Goal: Transaction & Acquisition: Register for event/course

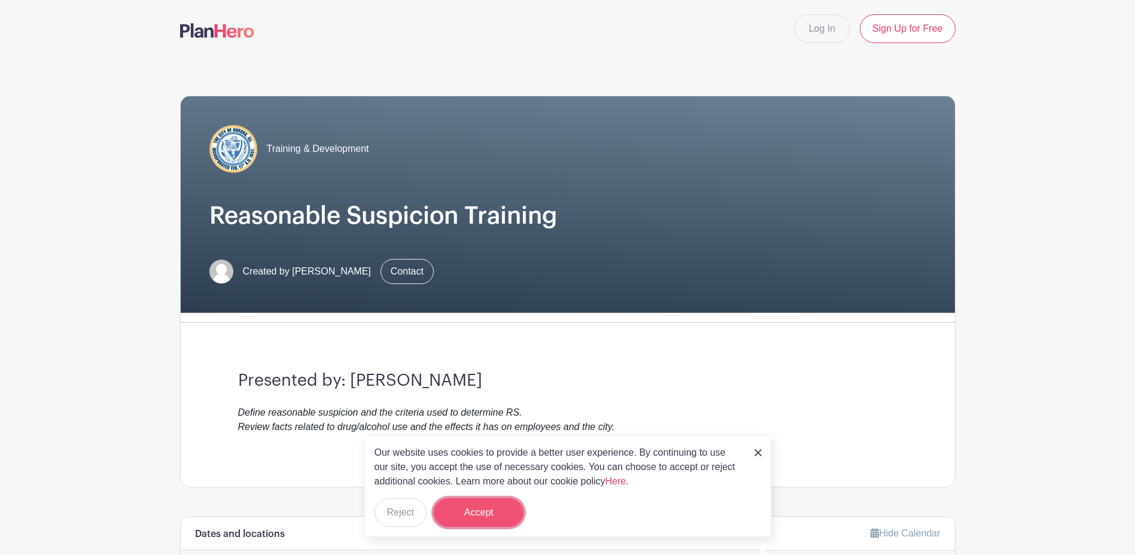
click at [470, 508] on button "Accept" at bounding box center [479, 512] width 90 height 29
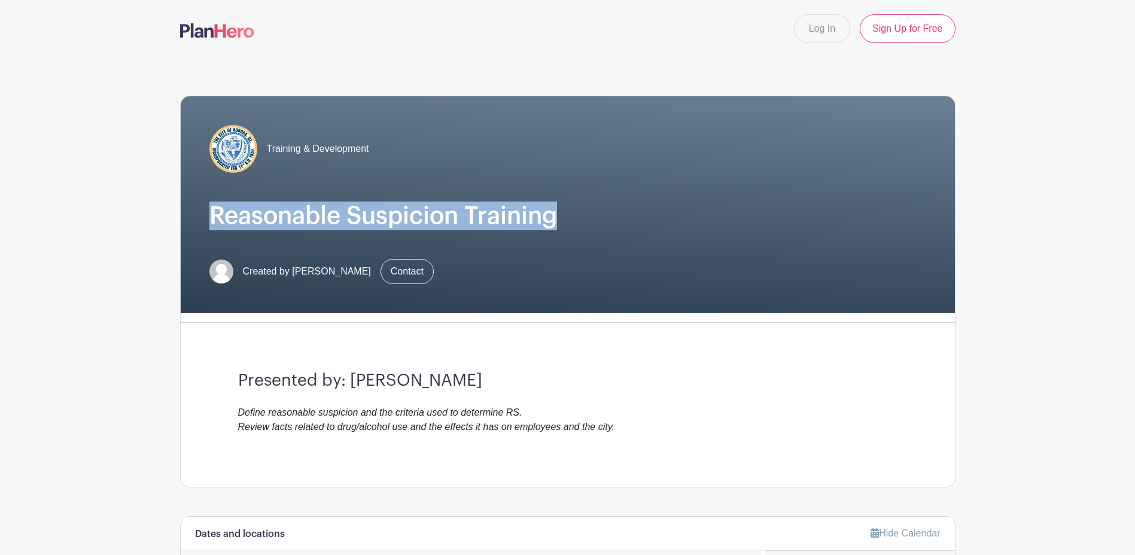
drag, startPoint x: 1134, startPoint y: 143, endPoint x: 1146, endPoint y: 194, distance: 52.2
click at [1134, 194] on html "Loading... Log In Sign Up for Free Training & Development Reasonable Suspicion …" at bounding box center [567, 559] width 1135 height 1118
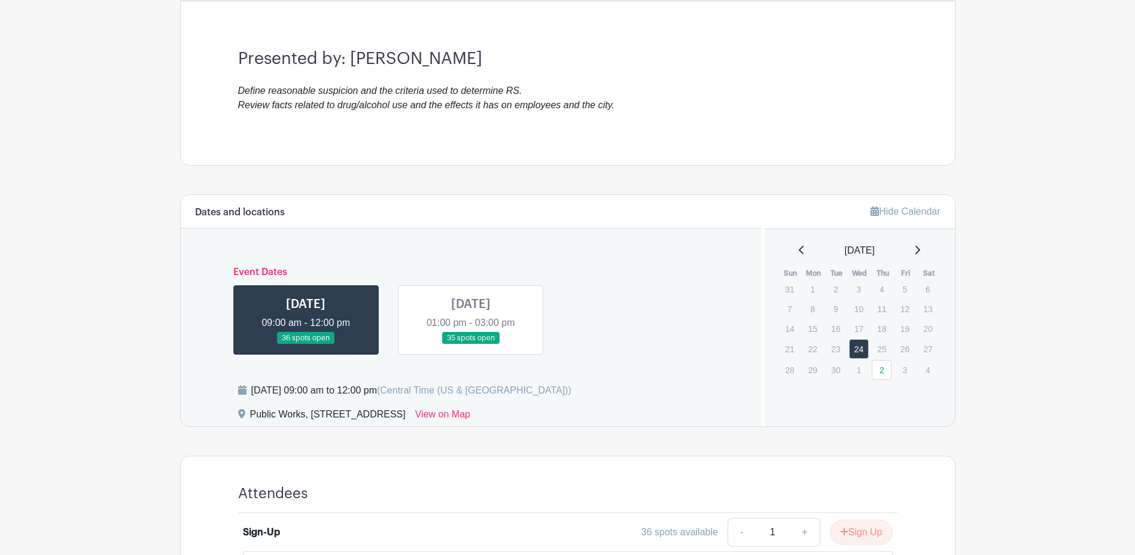
scroll to position [321, 0]
click at [471, 346] on link at bounding box center [471, 346] width 0 height 0
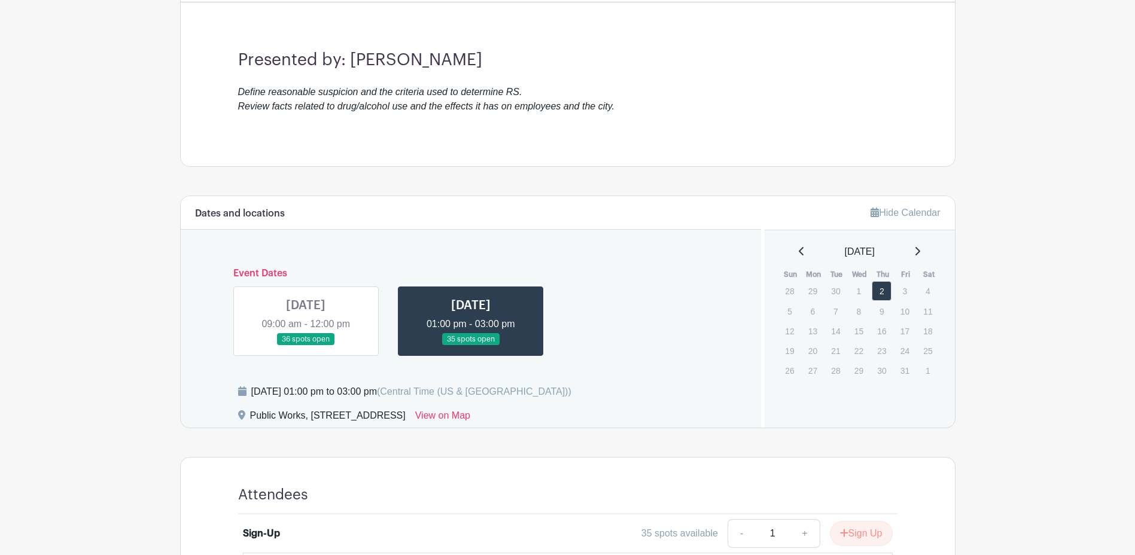
scroll to position [553, 0]
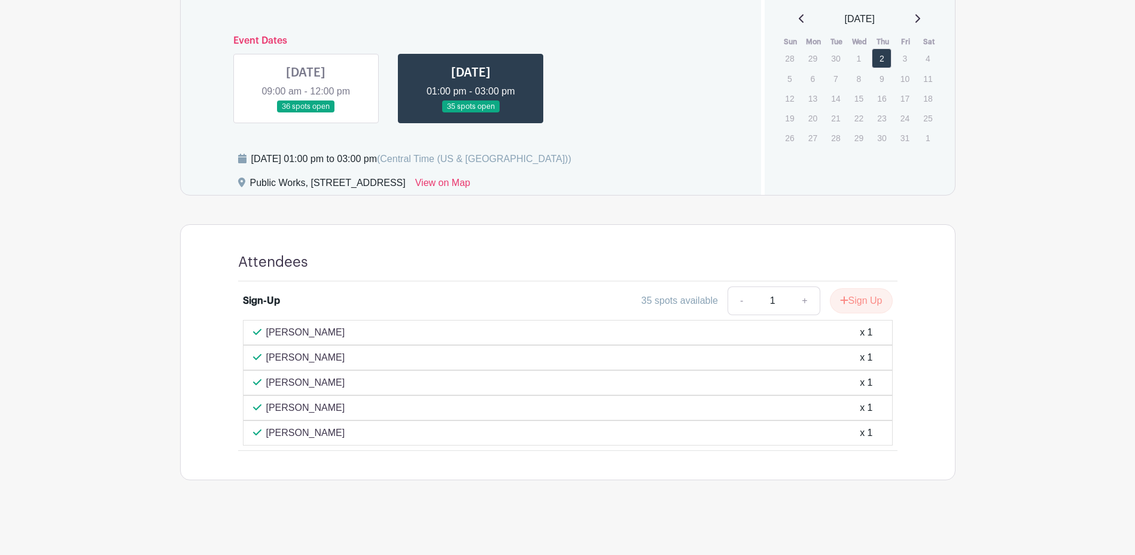
click at [306, 113] on link at bounding box center [306, 113] width 0 height 0
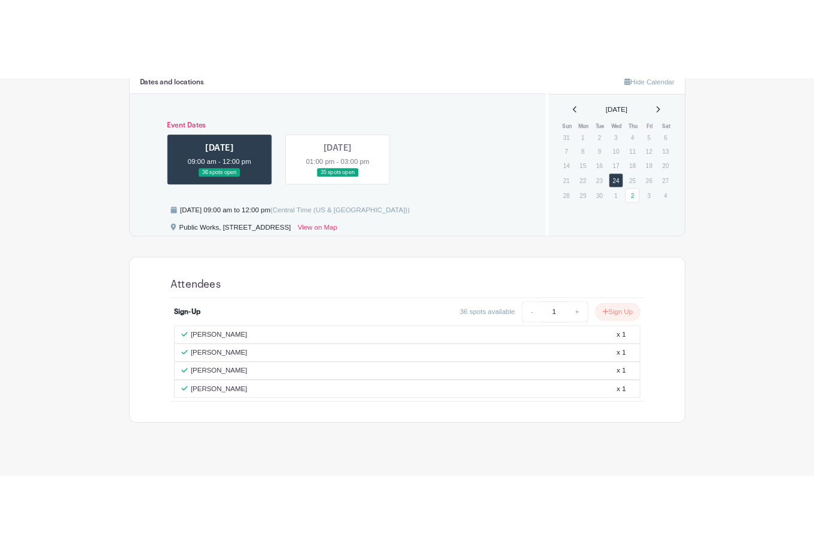
scroll to position [528, 0]
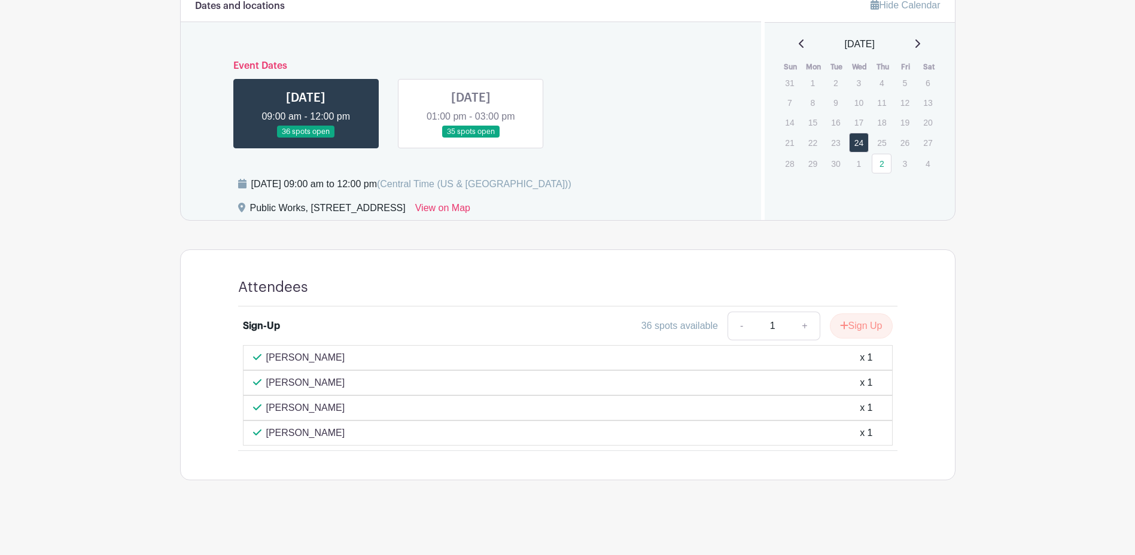
click at [471, 138] on link at bounding box center [471, 138] width 0 height 0
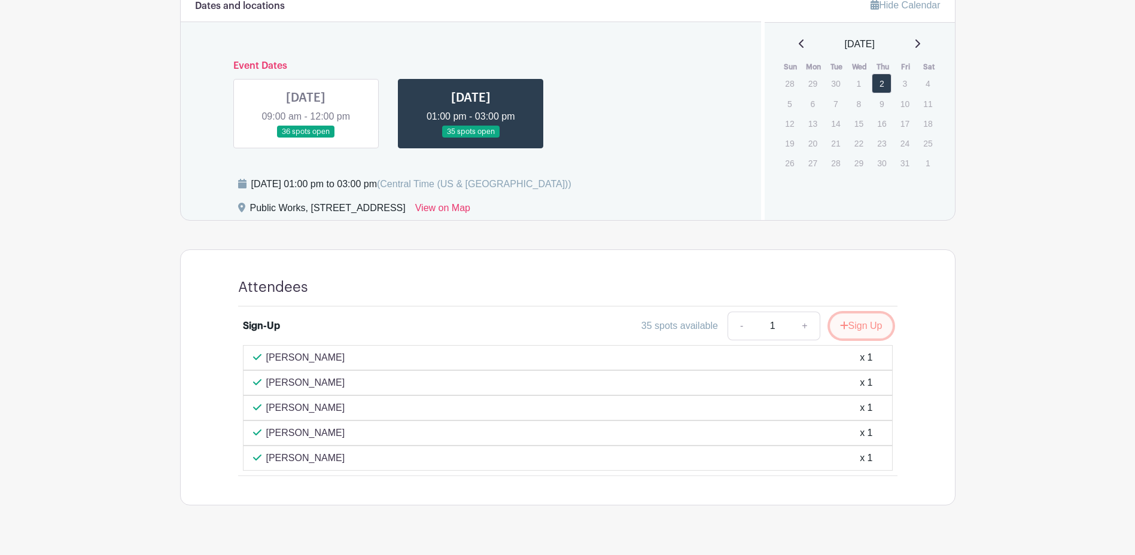
click at [857, 322] on button "Sign Up" at bounding box center [861, 326] width 63 height 25
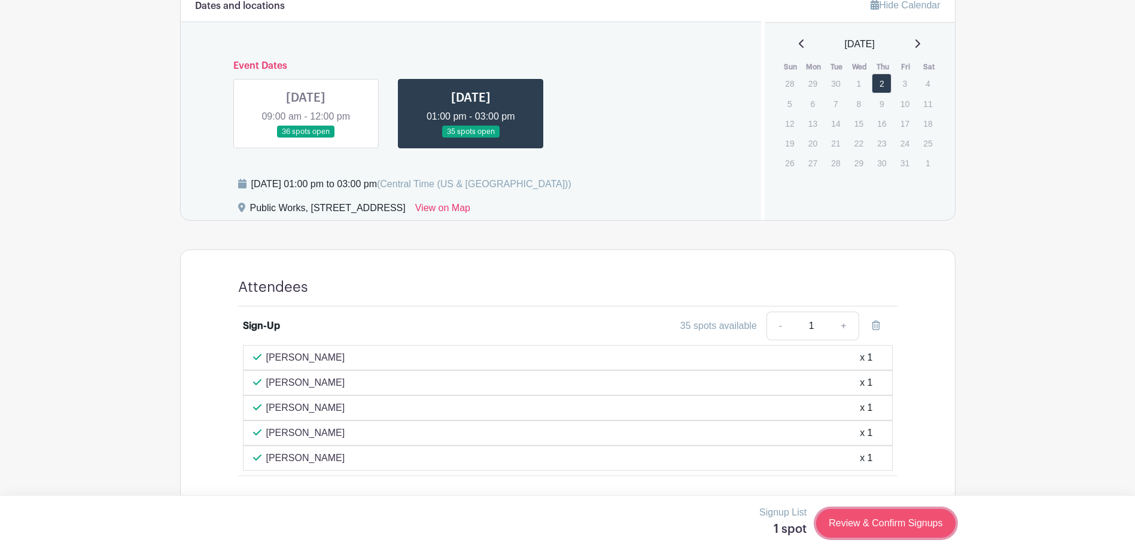
click at [896, 521] on link "Review & Confirm Signups" at bounding box center [885, 523] width 139 height 29
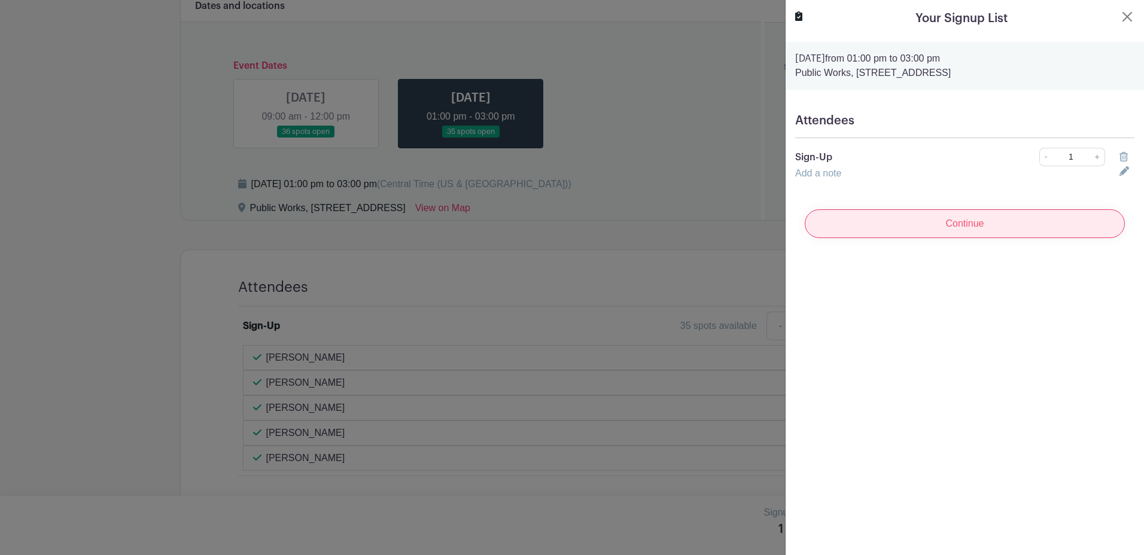
click at [981, 221] on input "Continue" at bounding box center [965, 223] width 320 height 29
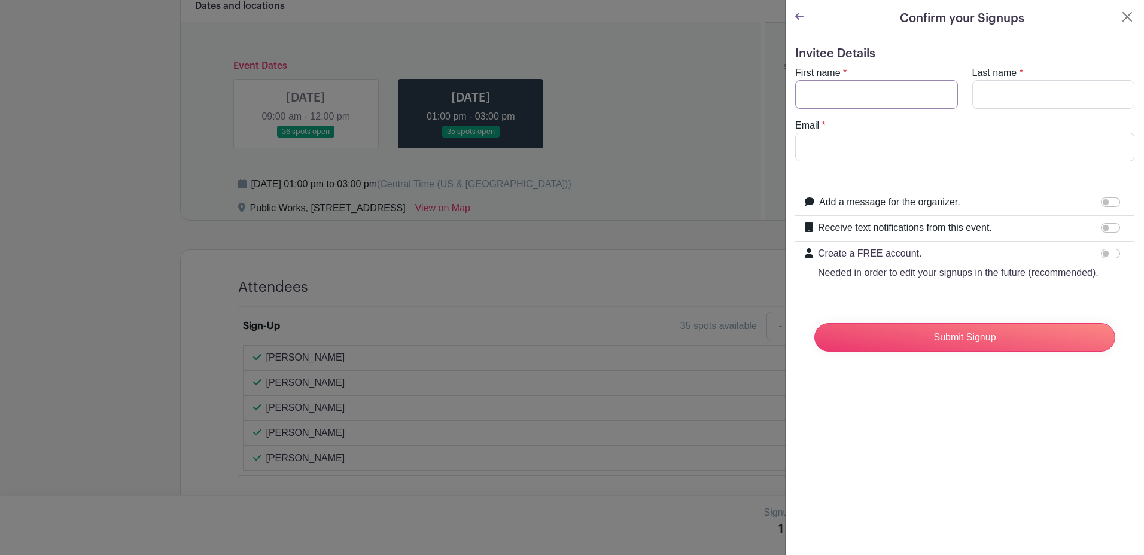
click at [836, 91] on input "First name" at bounding box center [876, 94] width 163 height 29
type input "[PERSON_NAME]"
type input "[EMAIL_ADDRESS][DOMAIN_NAME]"
click at [1103, 254] on input "Create a FREE account. Needed in order to edit your signups in the future (reco…" at bounding box center [1110, 254] width 19 height 10
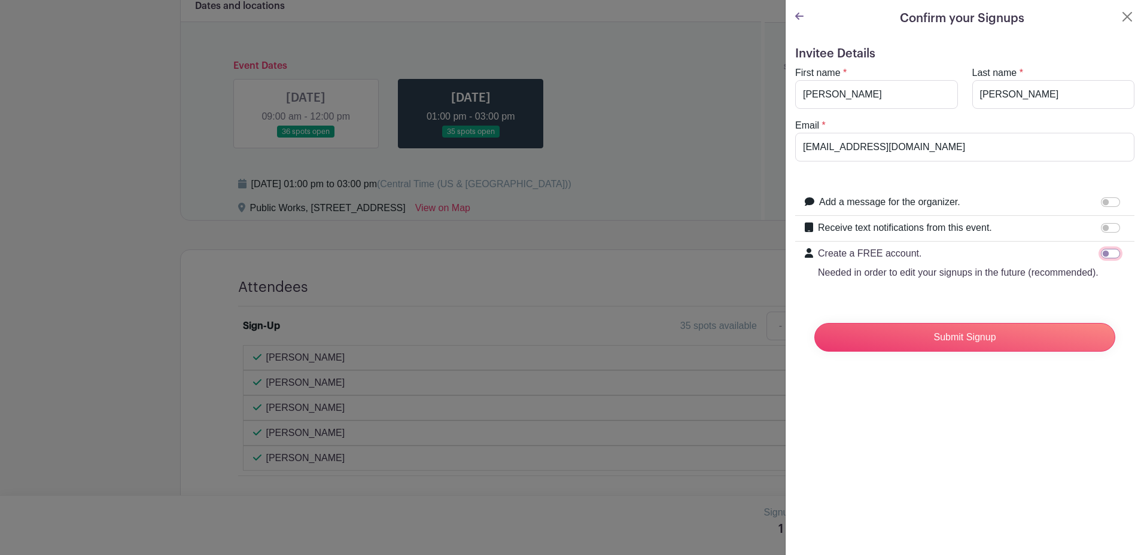
checkbox input "true"
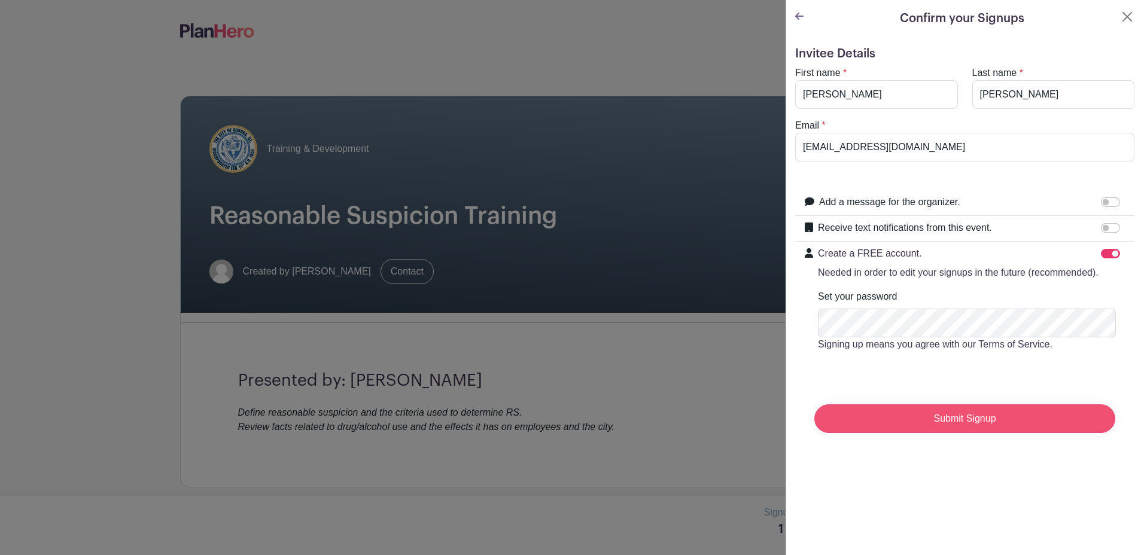
click at [1036, 430] on input "Submit Signup" at bounding box center [964, 418] width 301 height 29
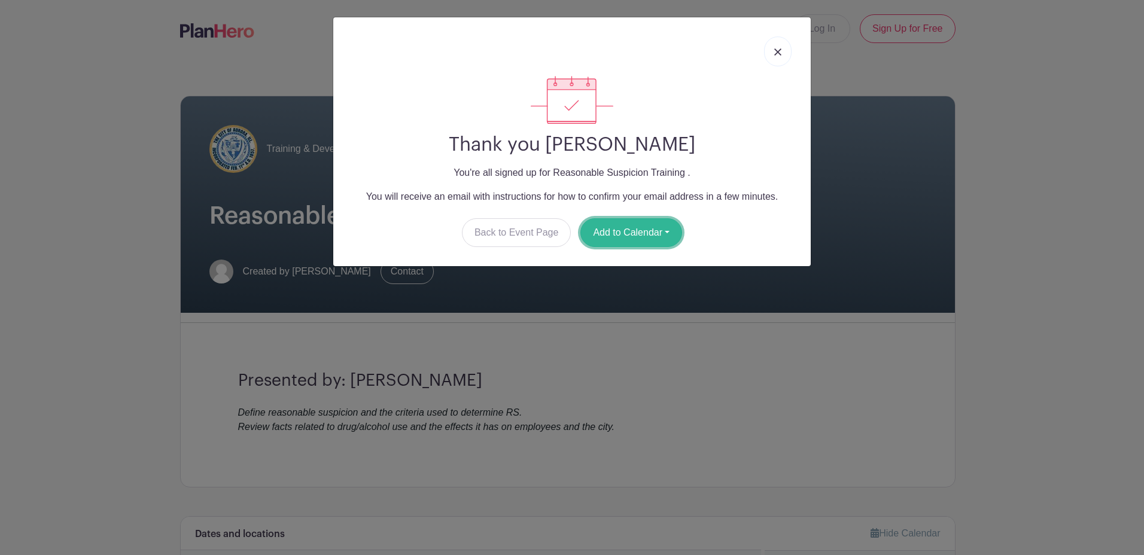
click at [612, 233] on button "Add to Calendar" at bounding box center [631, 232] width 102 height 29
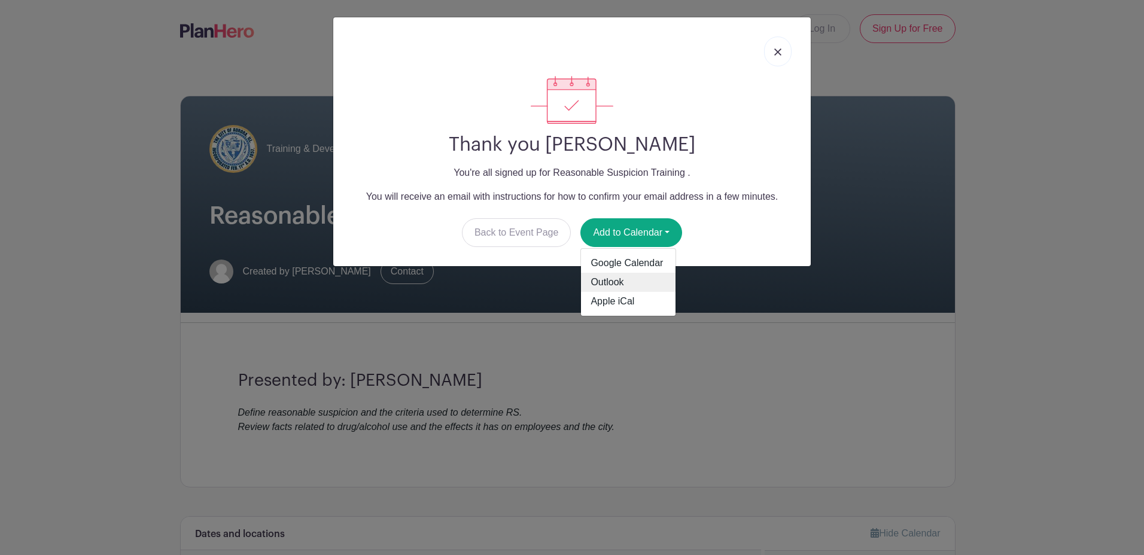
click at [612, 290] on link "Outlook" at bounding box center [628, 282] width 95 height 19
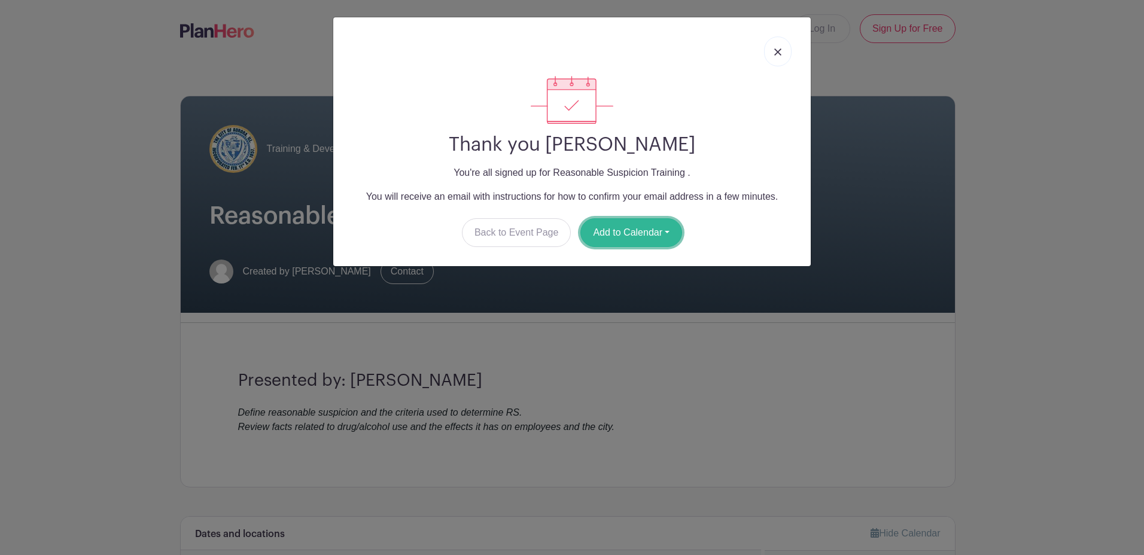
click at [626, 238] on button "Add to Calendar" at bounding box center [631, 232] width 102 height 29
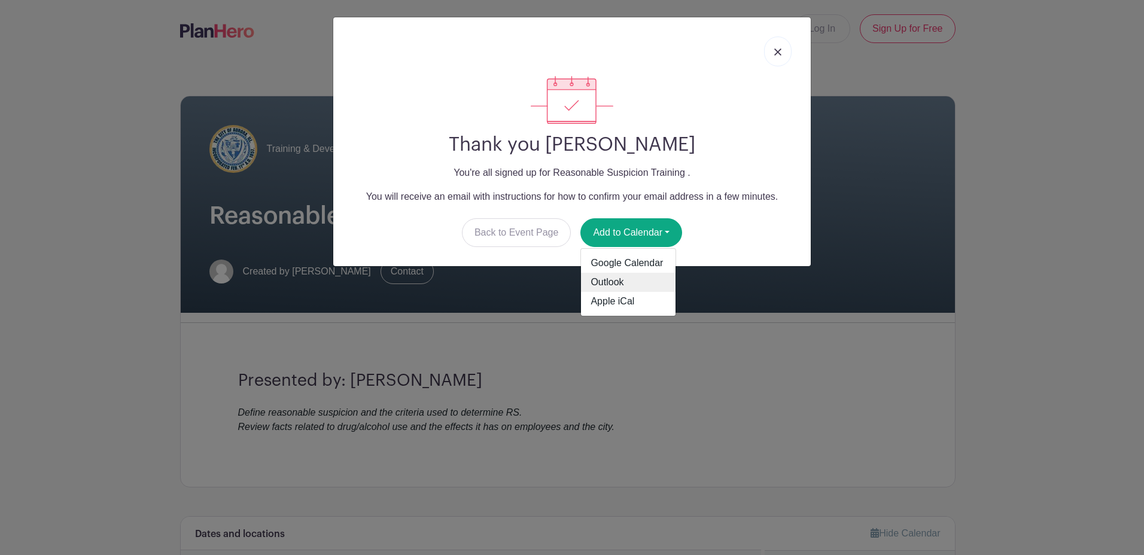
click at [607, 281] on link "Outlook" at bounding box center [628, 282] width 95 height 19
click at [789, 50] on link at bounding box center [778, 51] width 28 height 30
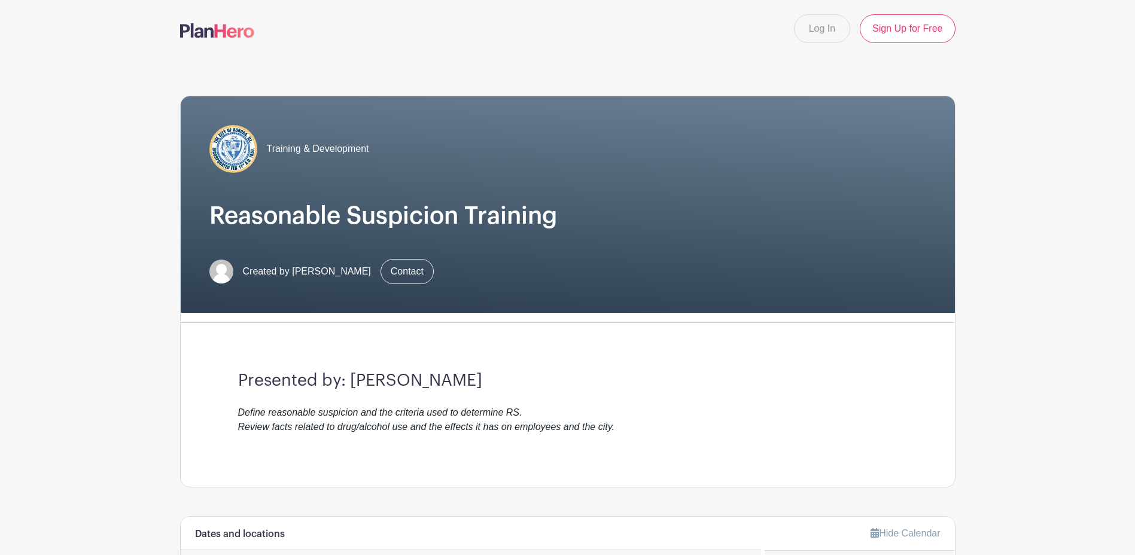
click at [224, 26] on img at bounding box center [217, 30] width 74 height 14
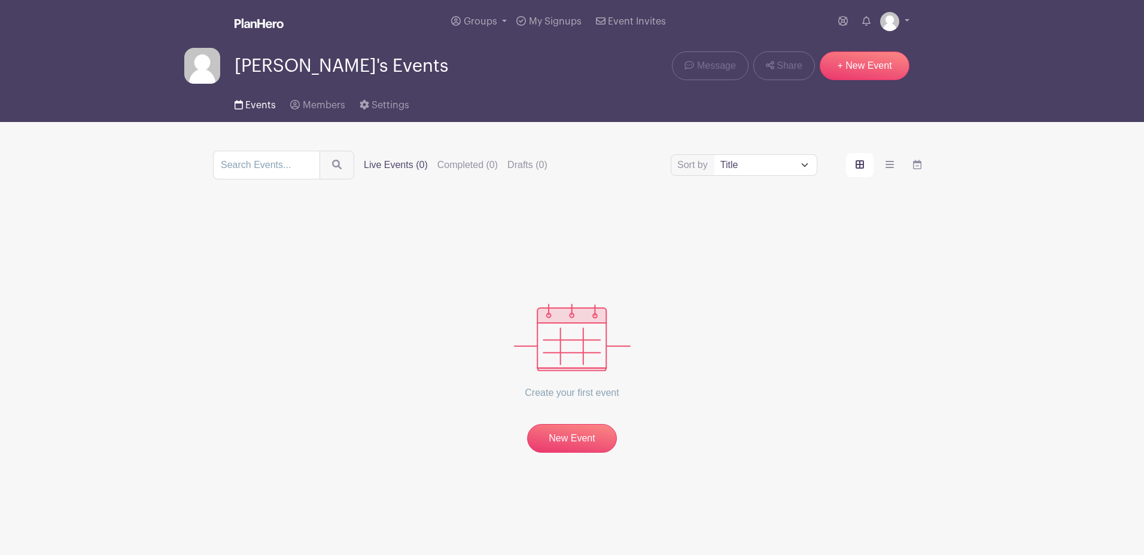
click at [251, 92] on link "Events" at bounding box center [255, 103] width 41 height 38
click at [257, 99] on link "Events" at bounding box center [255, 103] width 41 height 38
click at [543, 16] on link "My Signups" at bounding box center [549, 21] width 74 height 43
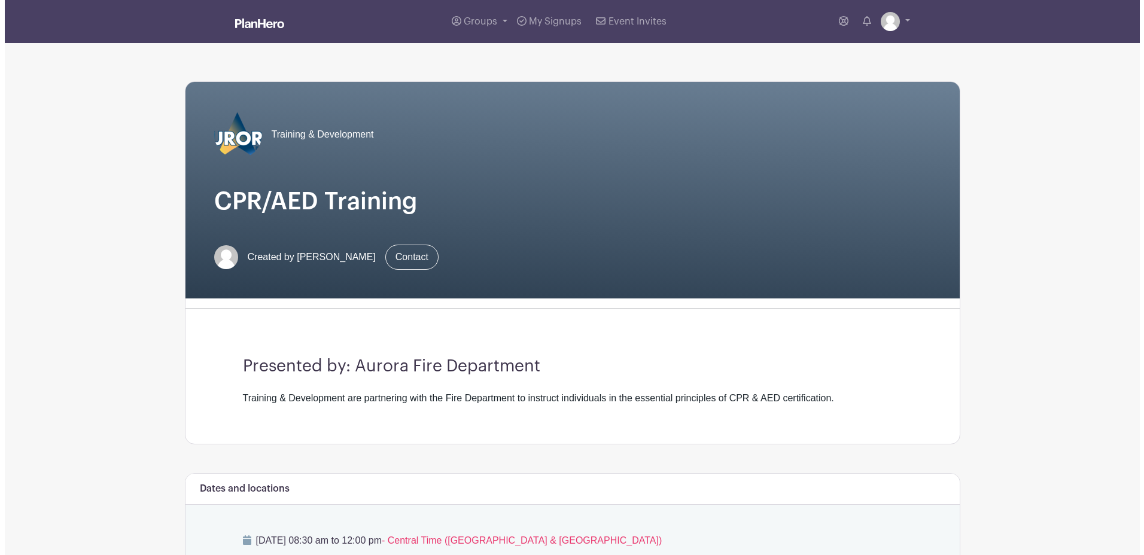
scroll to position [576, 0]
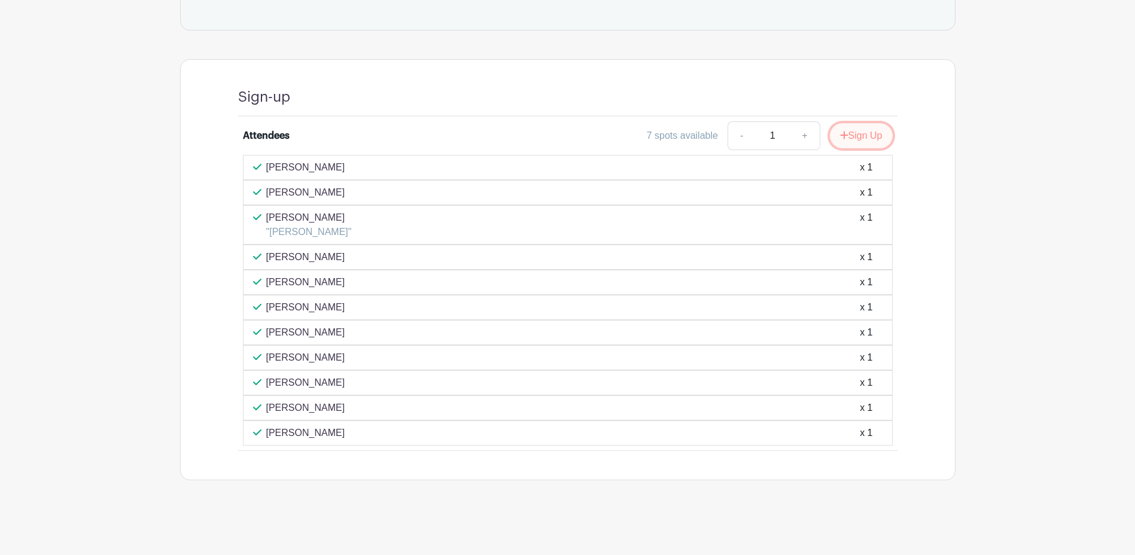
click at [867, 134] on button "Sign Up" at bounding box center [861, 135] width 63 height 25
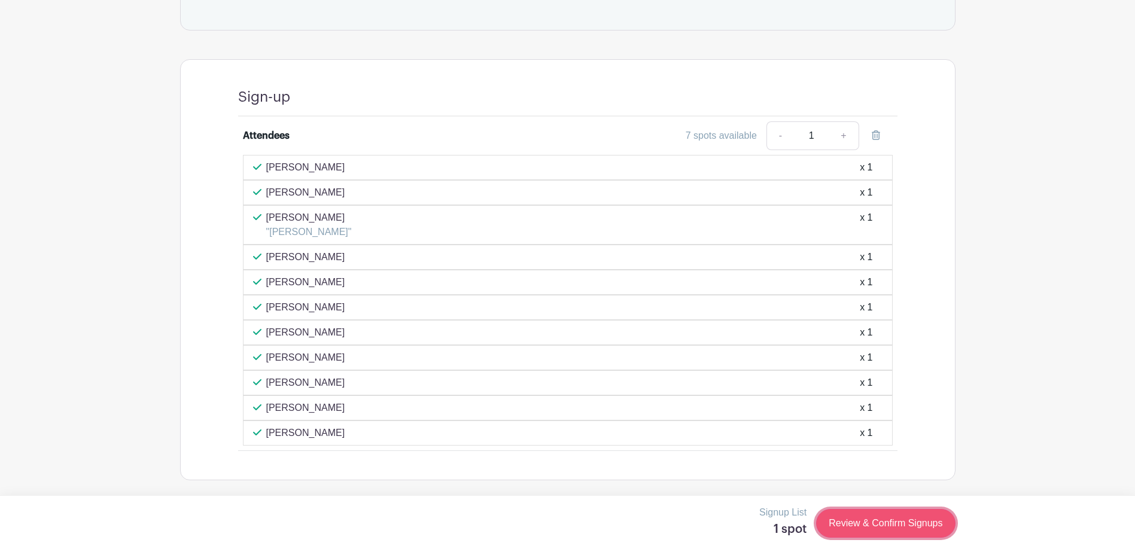
click at [857, 515] on link "Review & Confirm Signups" at bounding box center [885, 523] width 139 height 29
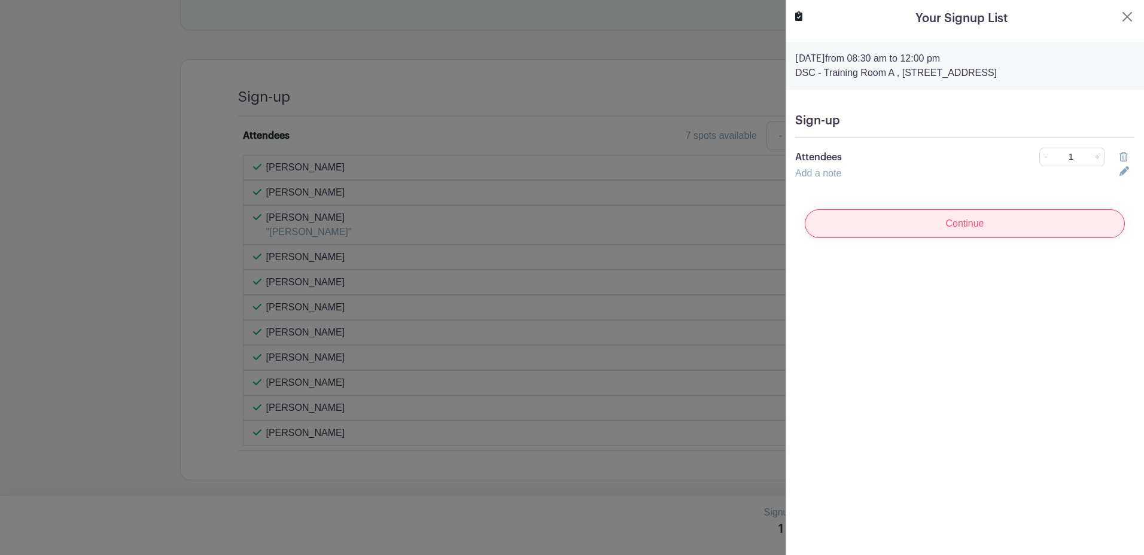
click at [1008, 221] on input "Continue" at bounding box center [965, 223] width 320 height 29
